Goal: Information Seeking & Learning: Learn about a topic

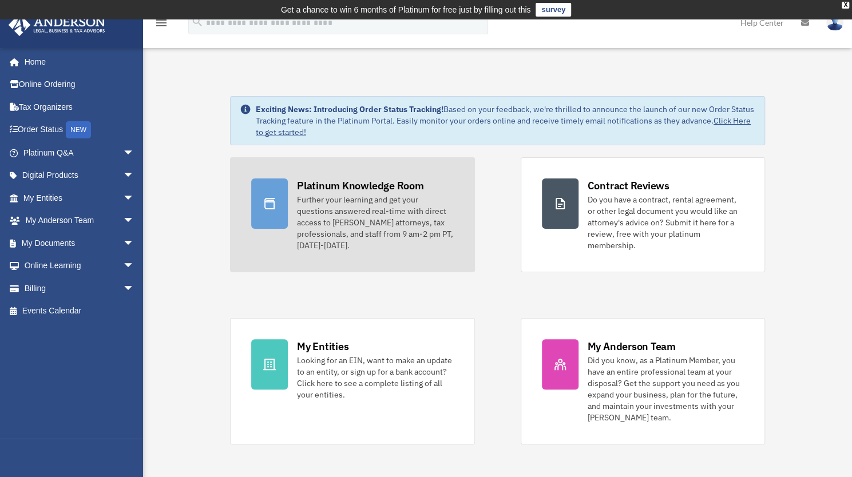
click at [324, 220] on div "Further your learning and get your questions answered real-time with direct acc…" at bounding box center [375, 222] width 157 height 57
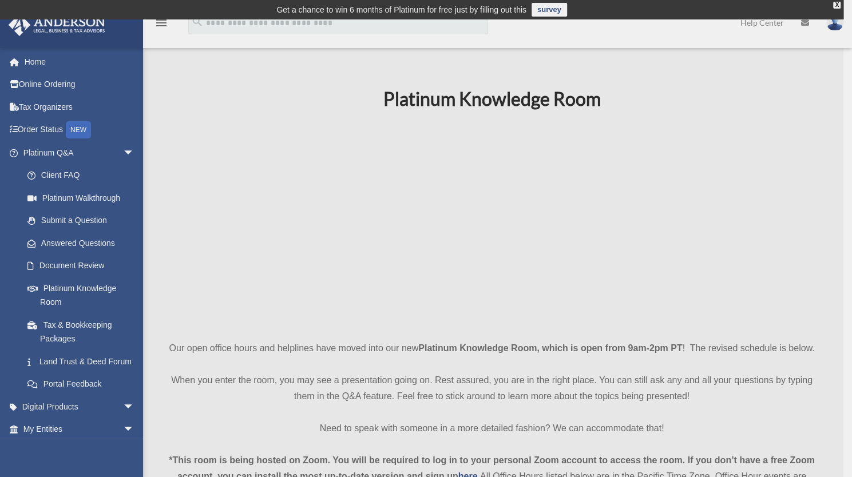
scroll to position [65, 0]
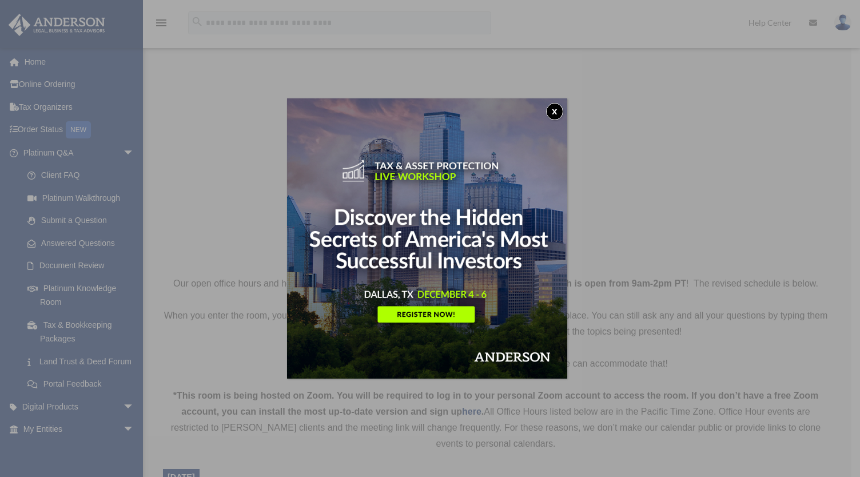
click at [561, 105] on button "x" at bounding box center [554, 111] width 17 height 17
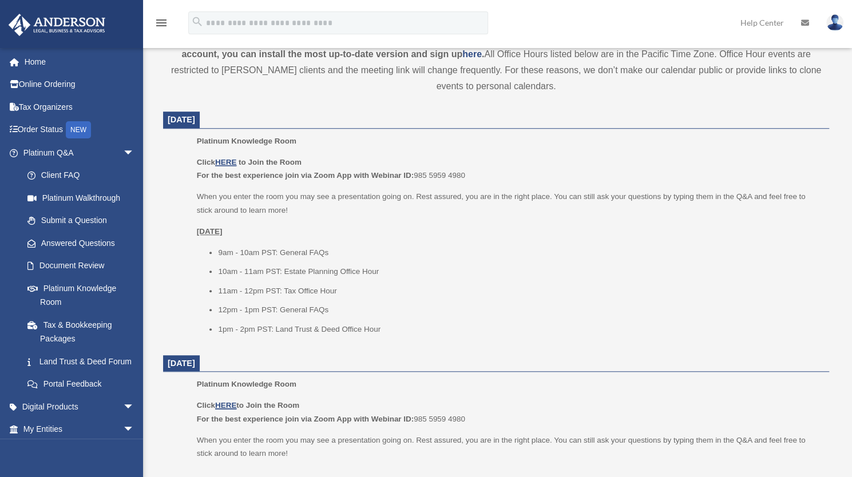
scroll to position [435, 0]
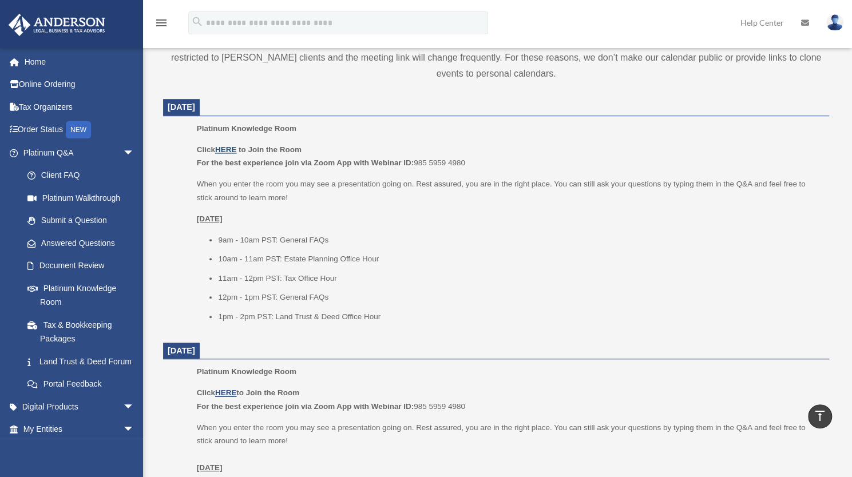
click at [218, 150] on u "HERE" at bounding box center [225, 149] width 21 height 9
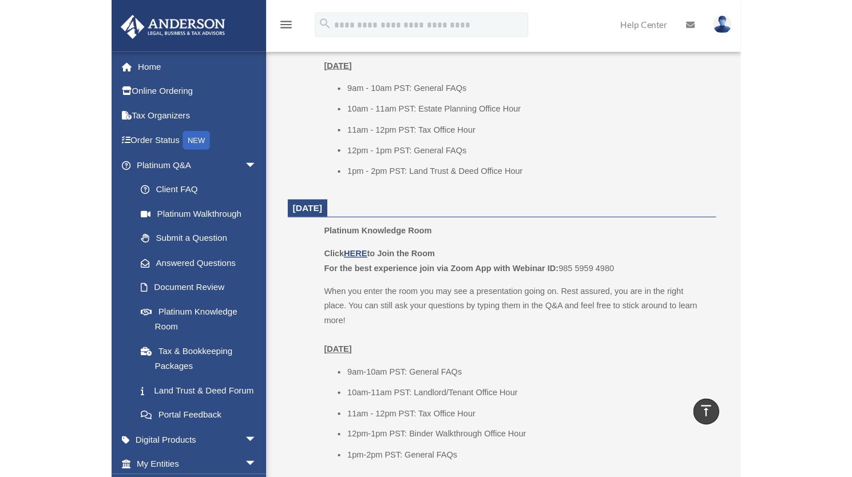
scroll to position [606, 0]
